Goal: Information Seeking & Learning: Check status

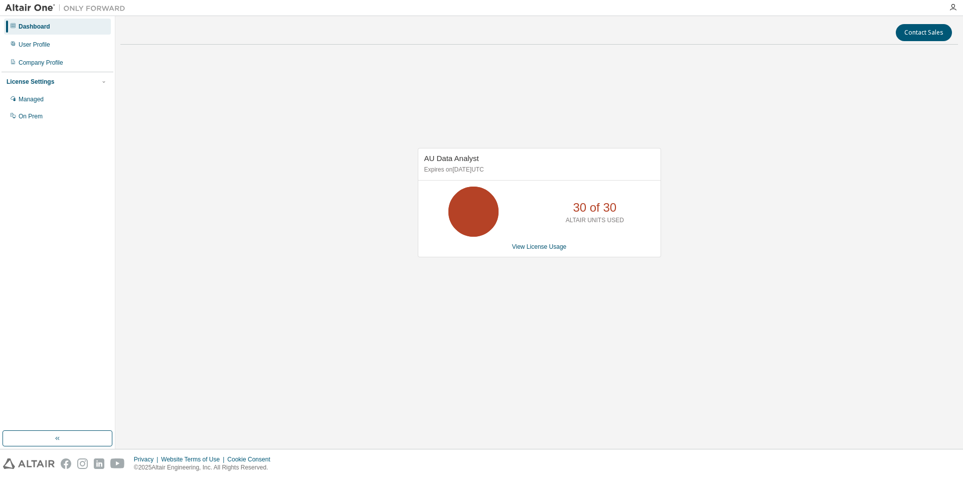
click at [474, 221] on icon at bounding box center [473, 211] width 25 height 25
click at [610, 209] on p "30 of 30" at bounding box center [595, 207] width 44 height 17
click at [103, 84] on icon "button" at bounding box center [104, 82] width 6 height 6
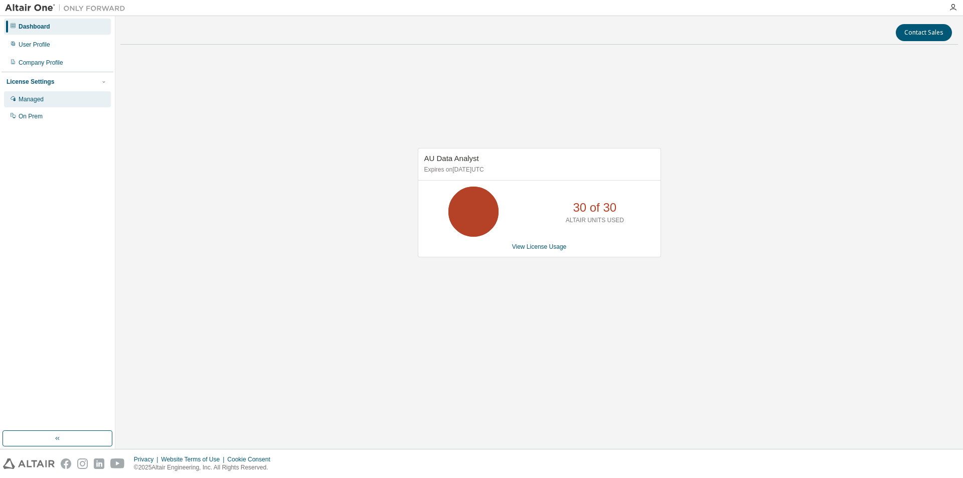
click at [19, 99] on div "Managed" at bounding box center [31, 99] width 25 height 8
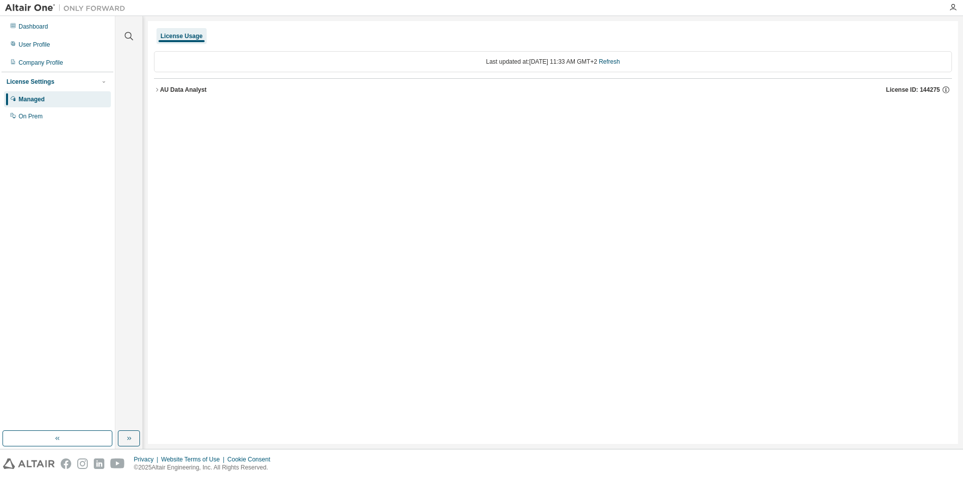
click at [157, 90] on icon "button" at bounding box center [157, 90] width 6 height 6
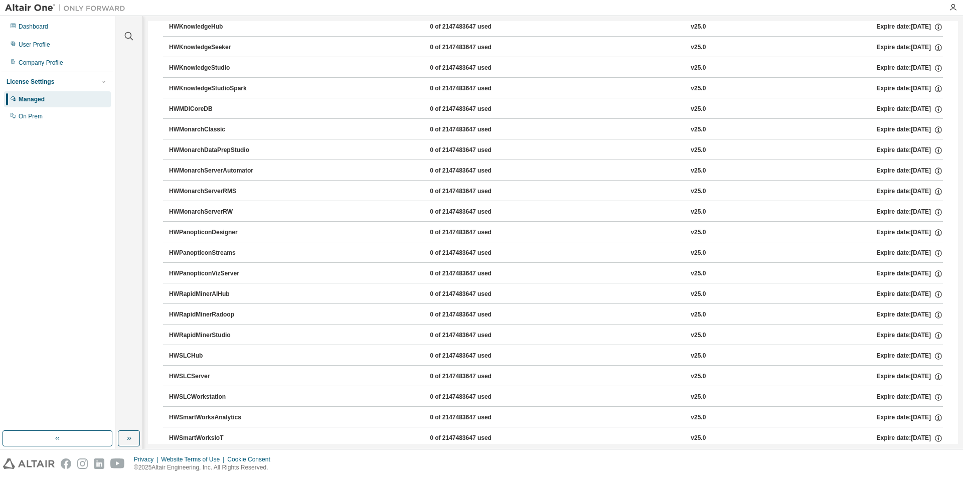
scroll to position [578, 0]
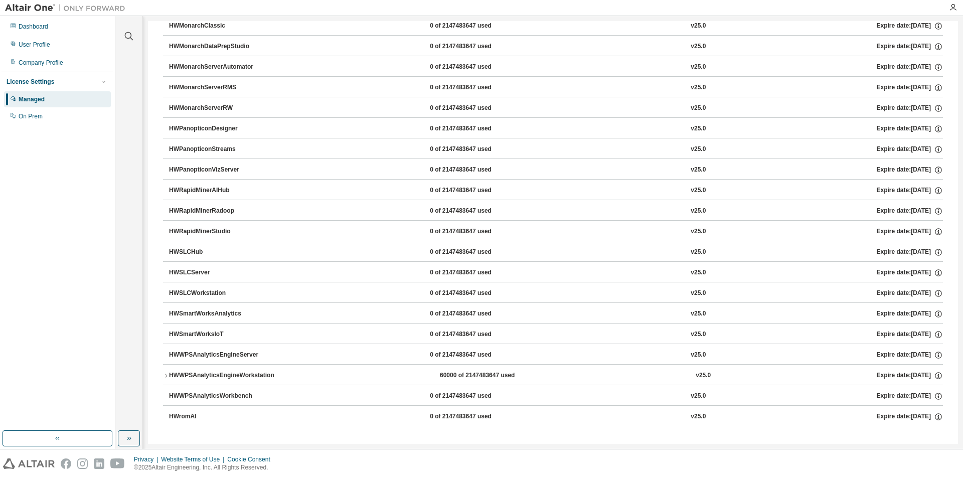
click at [166, 375] on icon "button" at bounding box center [166, 375] width 6 height 6
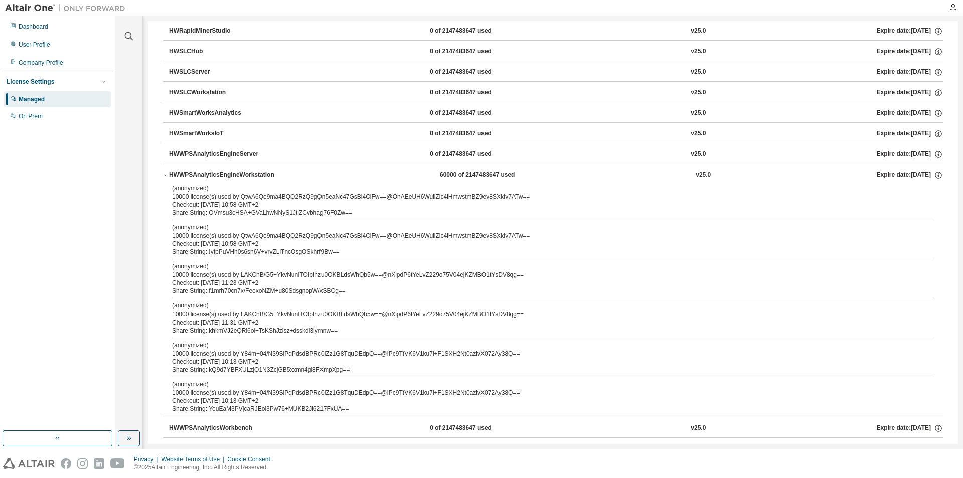
scroll to position [760, 0]
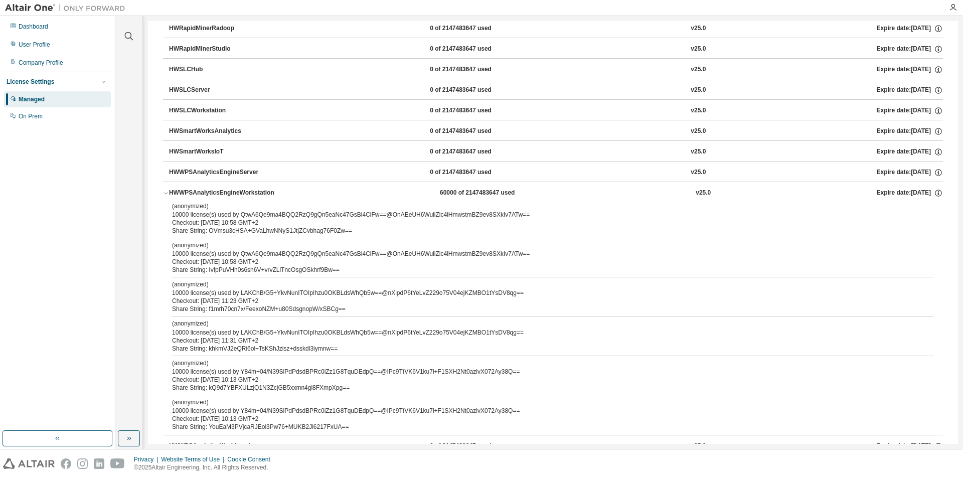
click at [167, 193] on icon "button" at bounding box center [166, 194] width 4 height 2
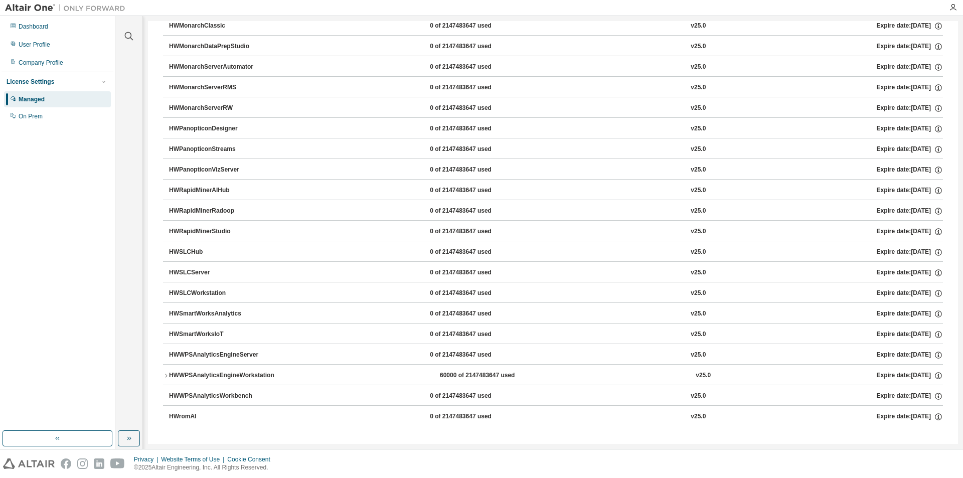
scroll to position [578, 0]
click at [41, 118] on div "On Prem" at bounding box center [31, 116] width 24 height 8
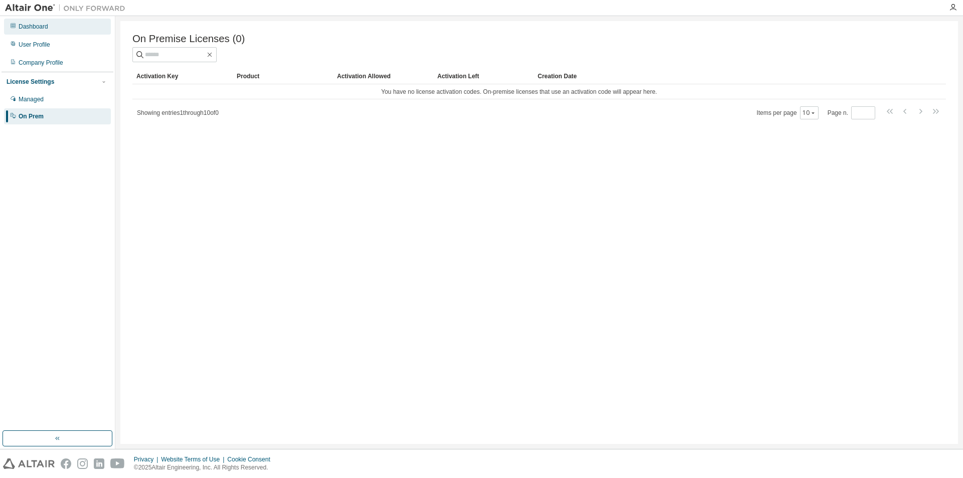
click at [37, 30] on div "Dashboard" at bounding box center [34, 27] width 30 height 8
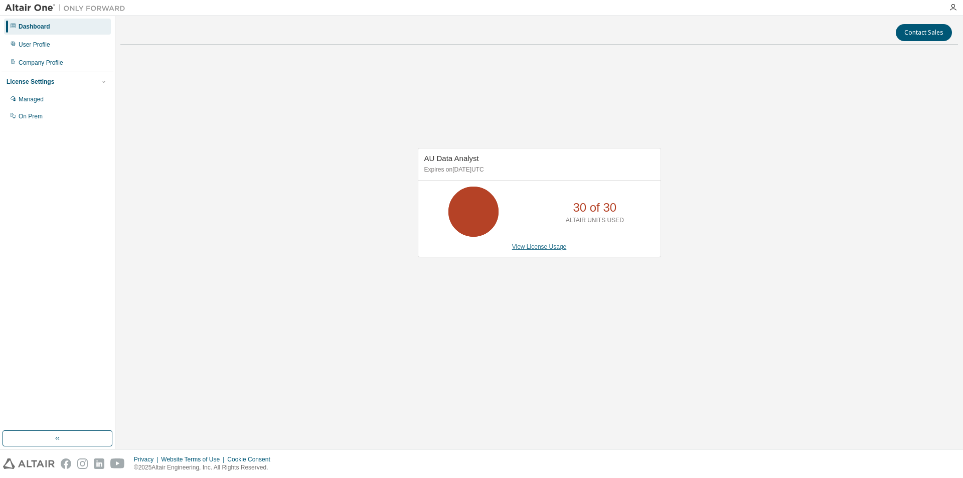
click at [519, 246] on link "View License Usage" at bounding box center [539, 246] width 55 height 7
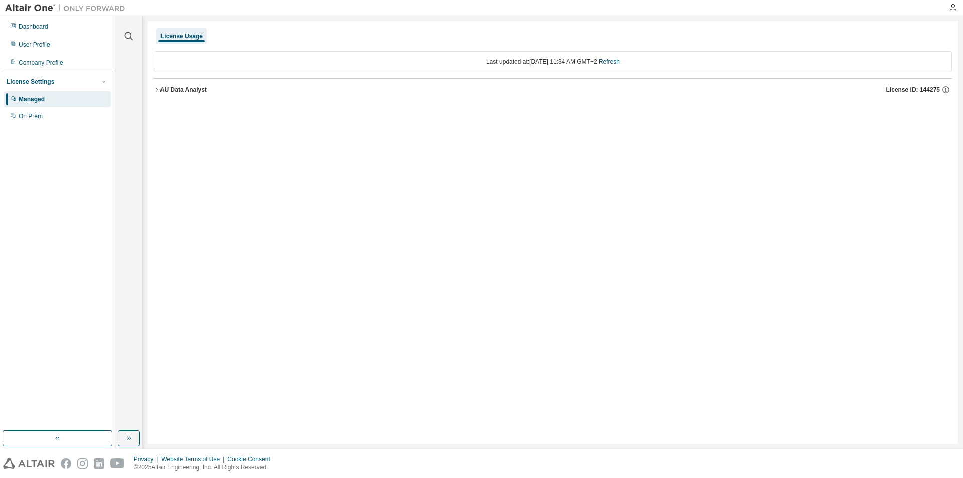
click at [156, 89] on icon "button" at bounding box center [157, 90] width 6 height 6
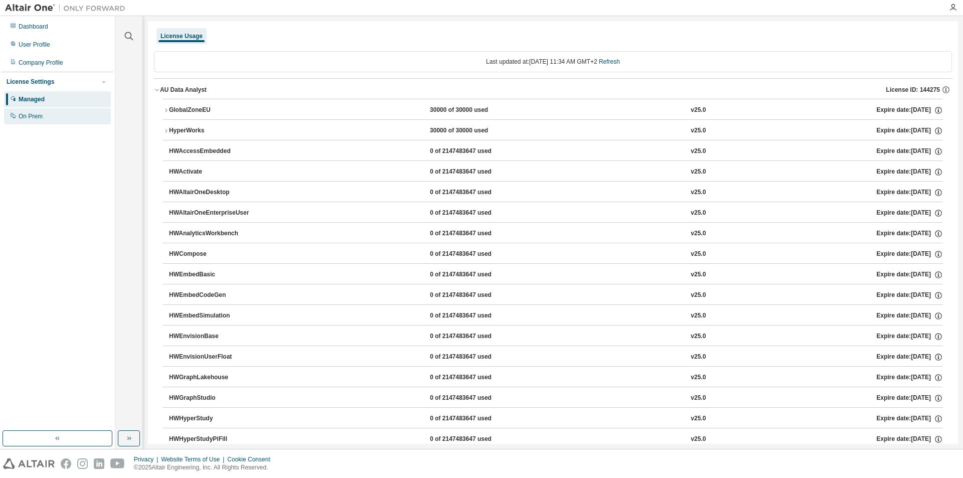
click at [46, 117] on div "On Prem" at bounding box center [57, 116] width 107 height 16
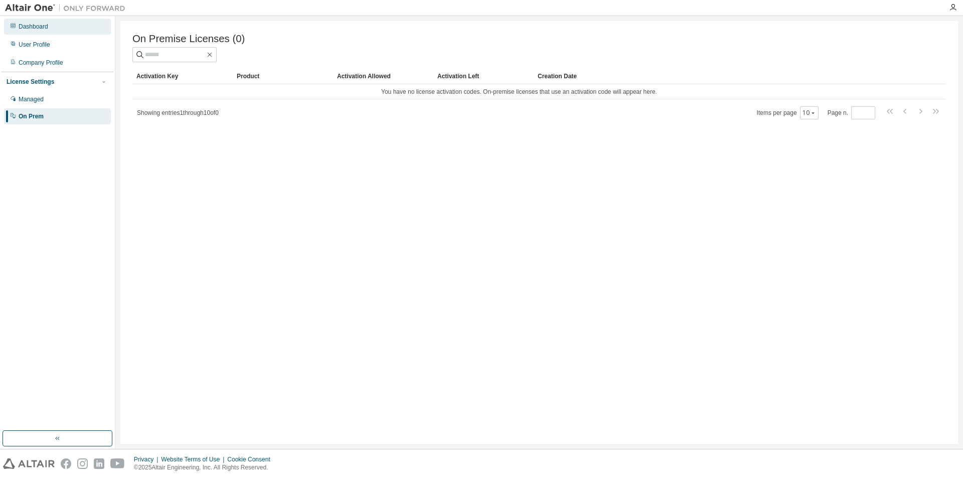
click at [50, 26] on div "Dashboard" at bounding box center [57, 27] width 107 height 16
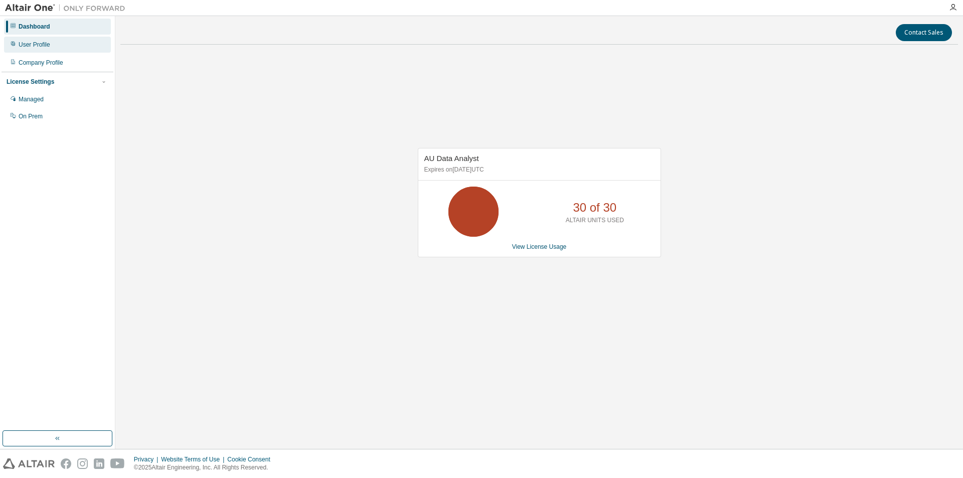
click at [45, 41] on div "User Profile" at bounding box center [35, 45] width 32 height 8
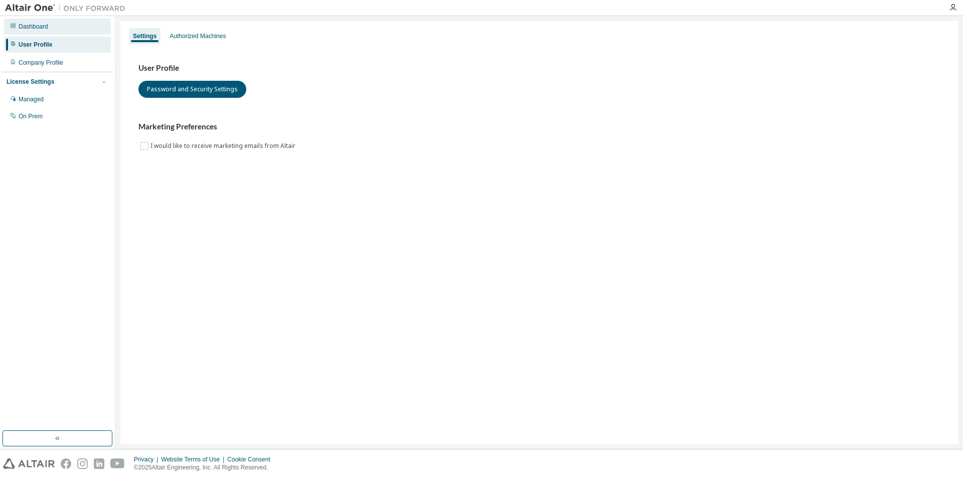
click at [25, 32] on div "Dashboard" at bounding box center [57, 27] width 107 height 16
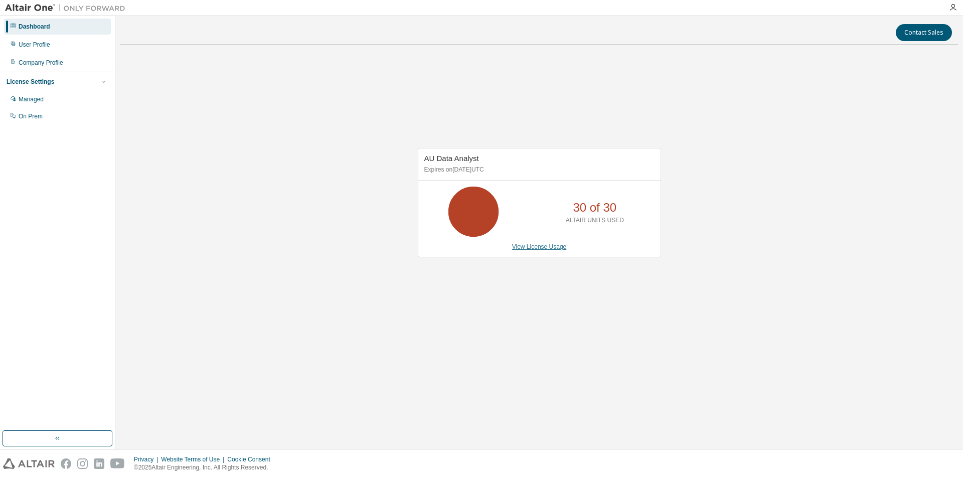
click at [548, 247] on link "View License Usage" at bounding box center [539, 246] width 55 height 7
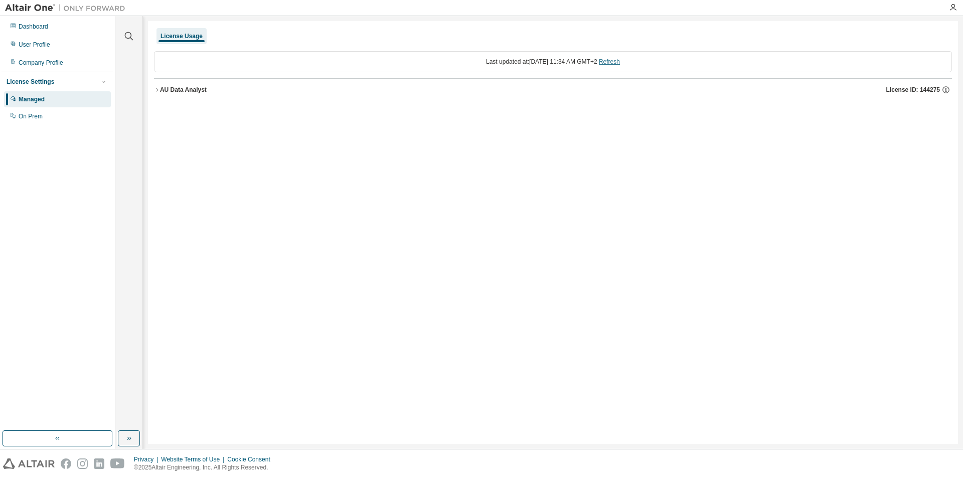
click at [620, 64] on link "Refresh" at bounding box center [609, 61] width 21 height 7
click at [155, 90] on icon "button" at bounding box center [157, 90] width 6 height 6
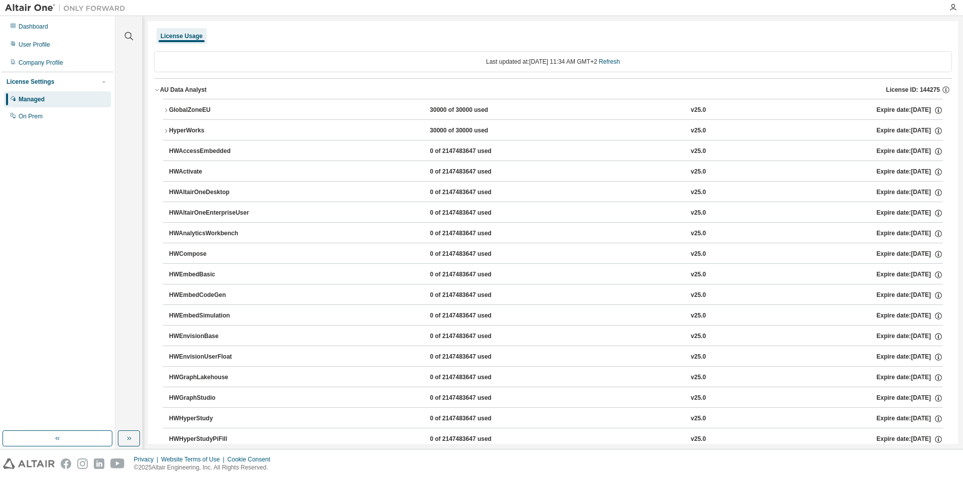
click at [165, 113] on icon "button" at bounding box center [166, 110] width 6 height 6
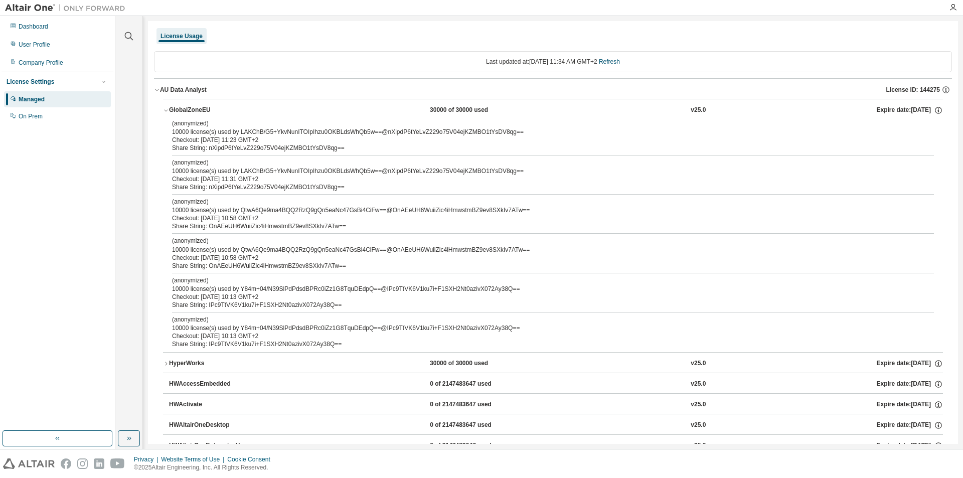
click at [165, 113] on icon "button" at bounding box center [166, 110] width 6 height 6
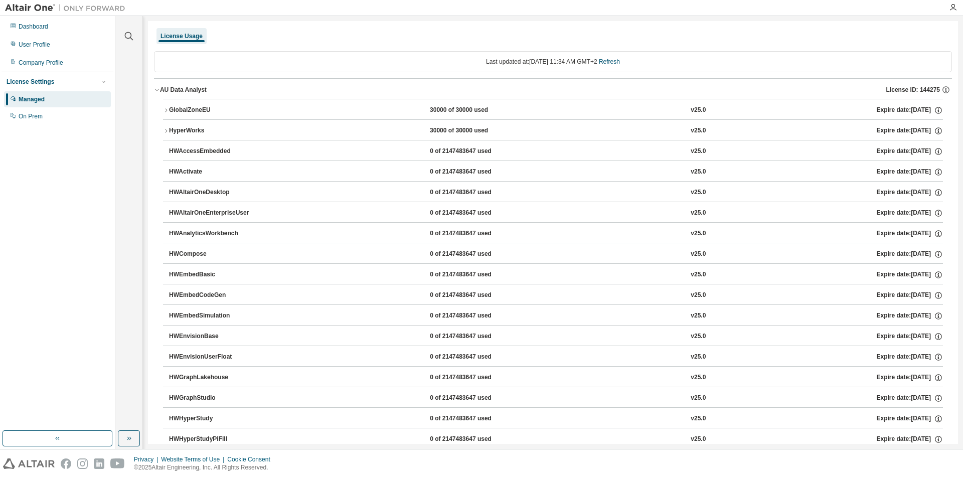
click at [165, 128] on icon "button" at bounding box center [166, 131] width 6 height 6
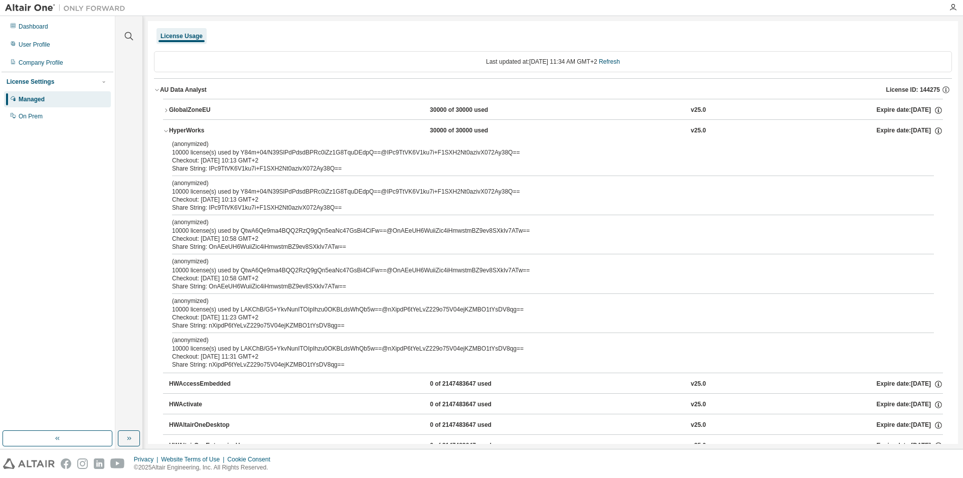
click at [165, 128] on icon "button" at bounding box center [166, 131] width 6 height 6
